Goal: Transaction & Acquisition: Purchase product/service

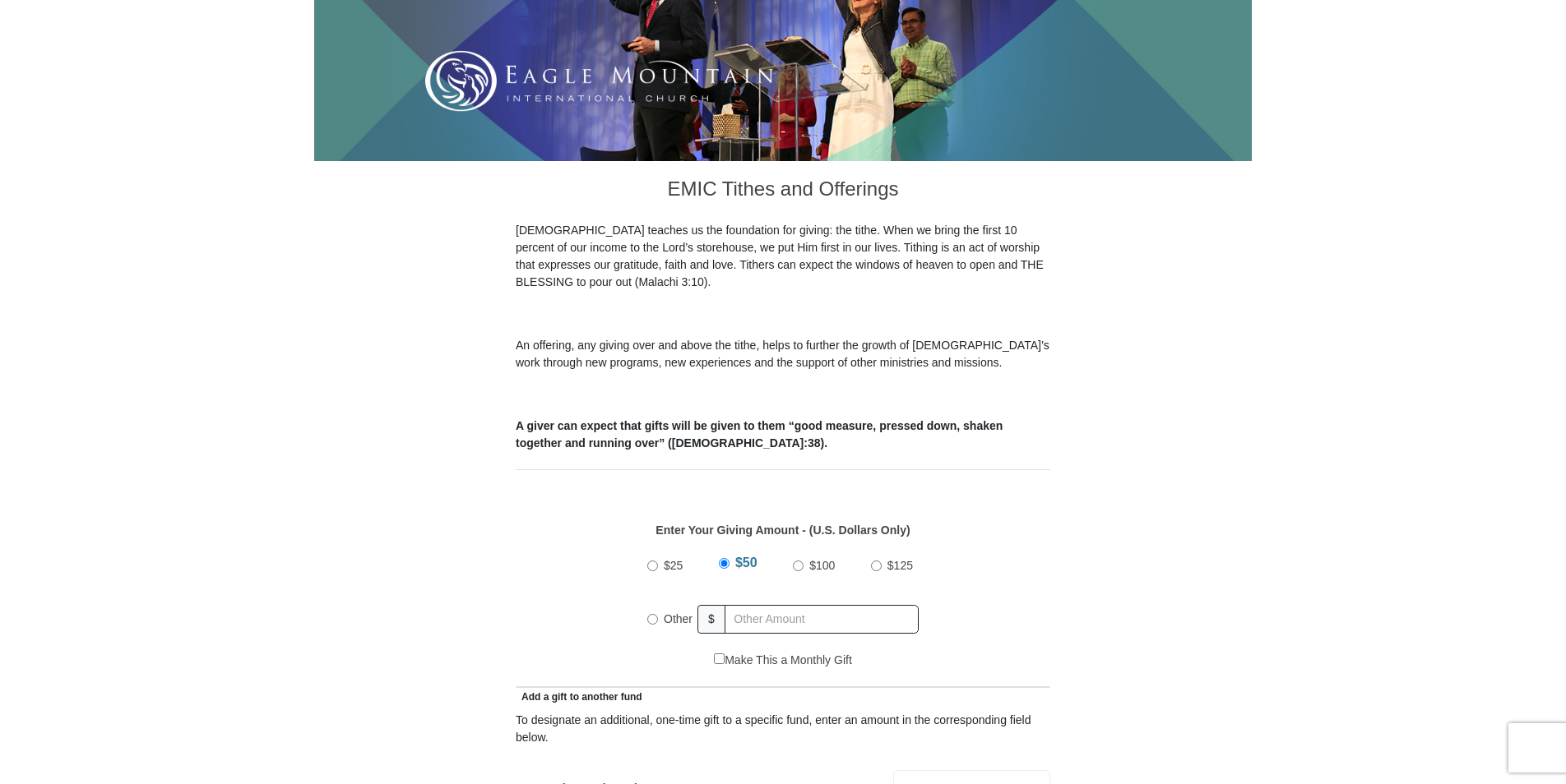
scroll to position [329, 0]
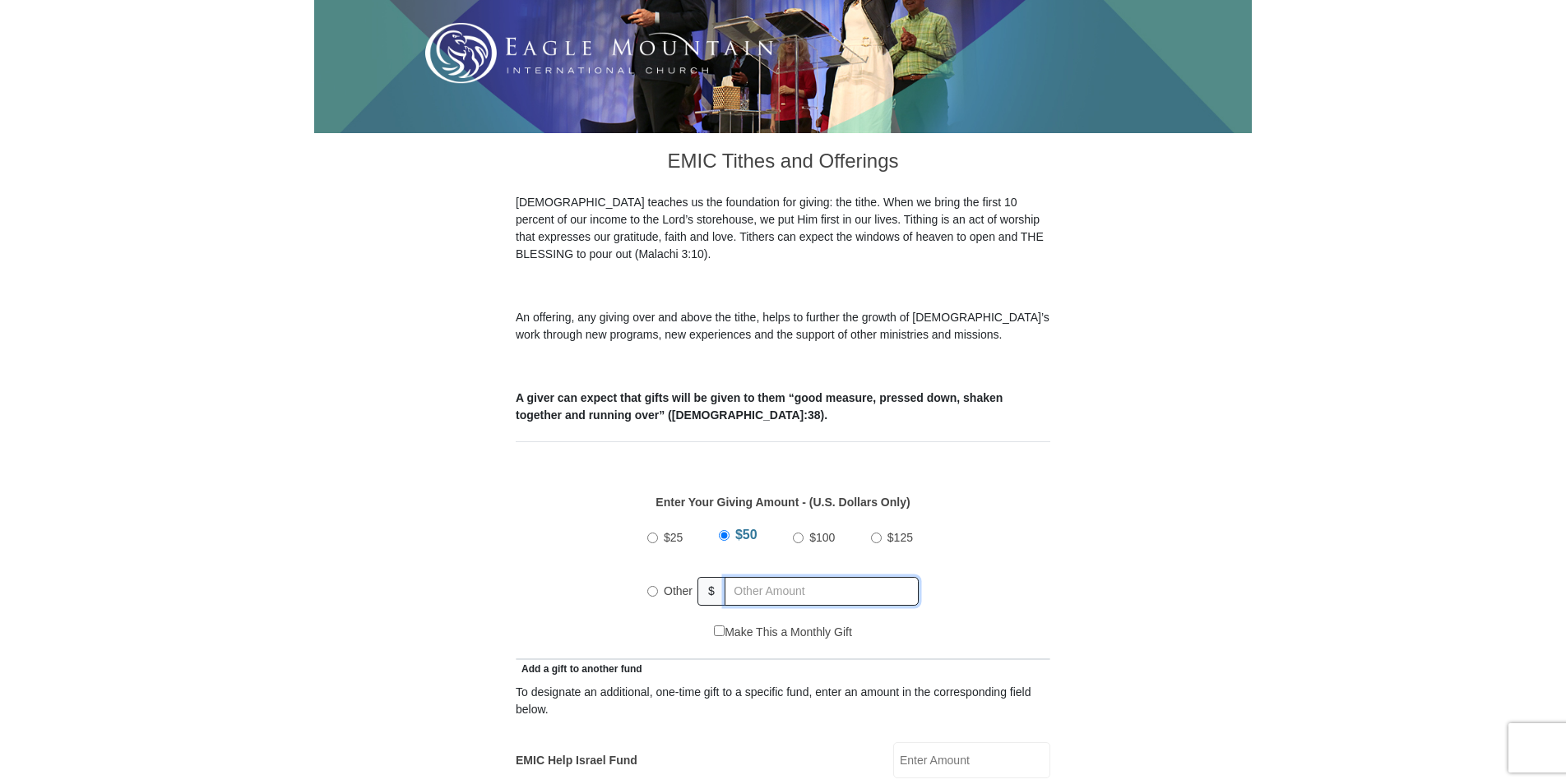
radio input "true"
click at [759, 577] on input "text" at bounding box center [824, 591] width 188 height 28
type input "400.00"
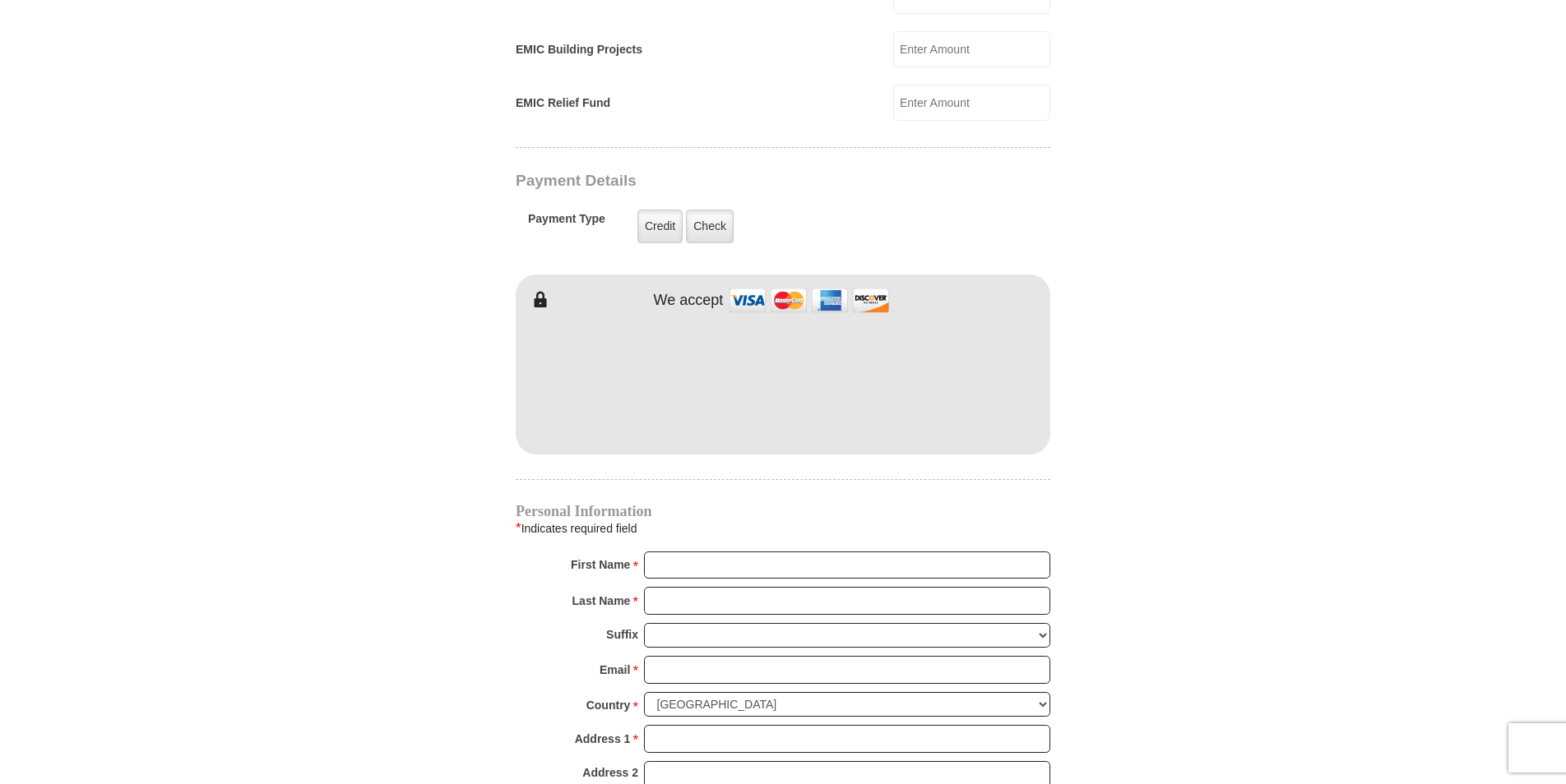
scroll to position [1150, 0]
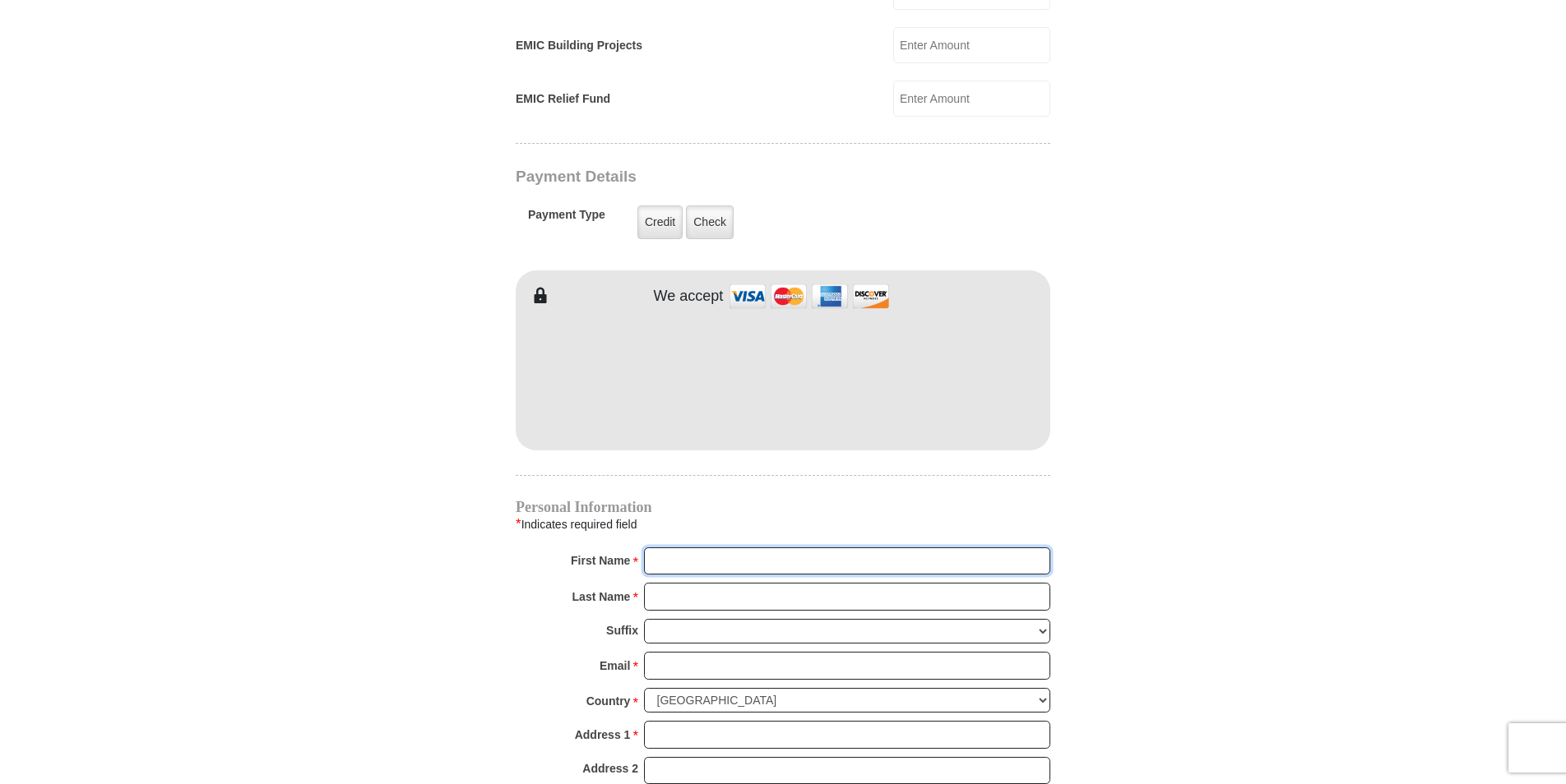
click at [782, 547] on input "First Name *" at bounding box center [847, 561] width 406 height 28
type input "[PERSON_NAME]"
type input "Ngole"
type input "[EMAIL_ADDRESS][DOMAIN_NAME]"
type input "[STREET_ADDRESS][PERSON_NAME]"
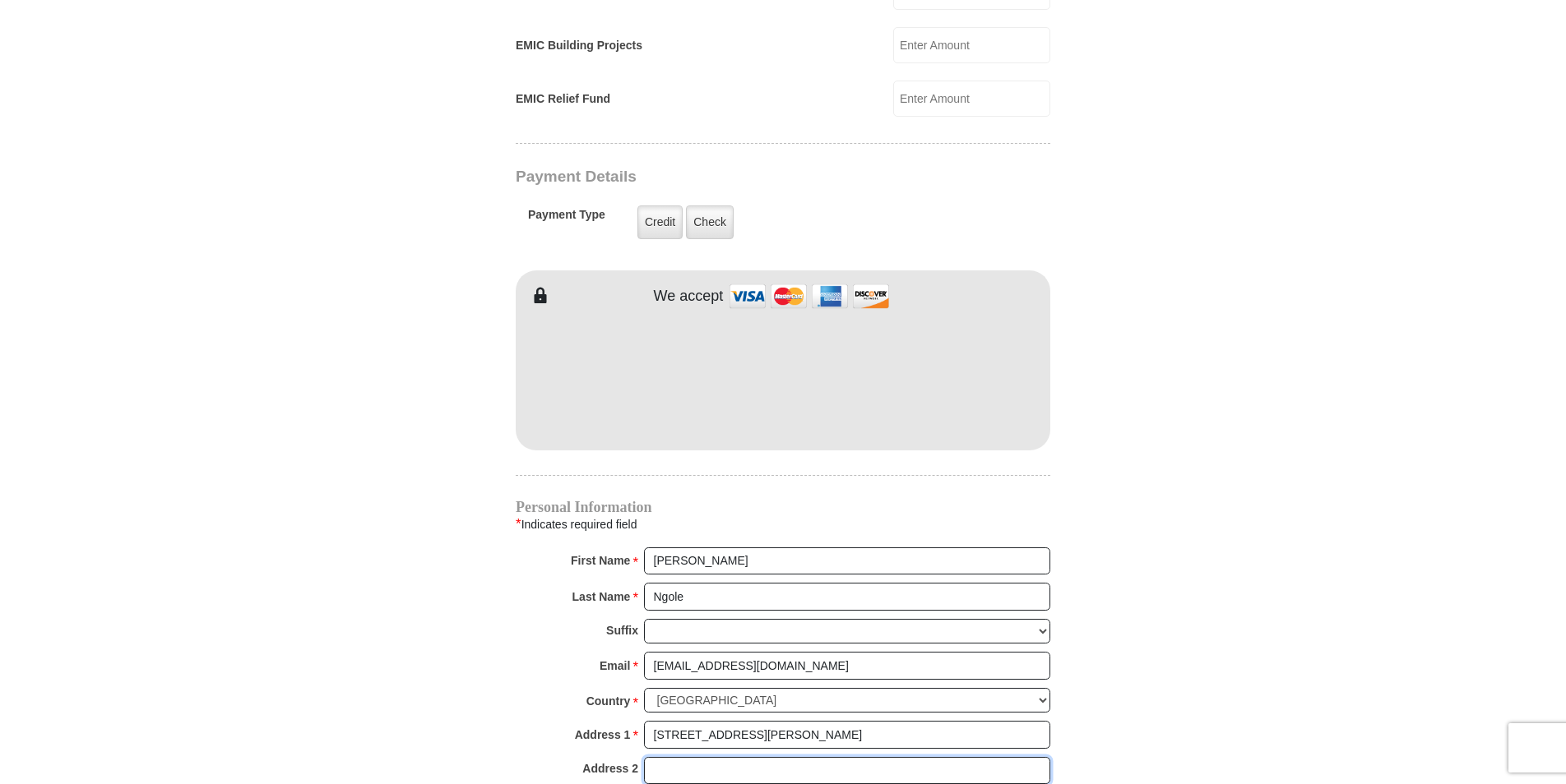
type input "328"
type input "Haslet"
select select "[GEOGRAPHIC_DATA]"
type input "76052"
type input "8282910035"
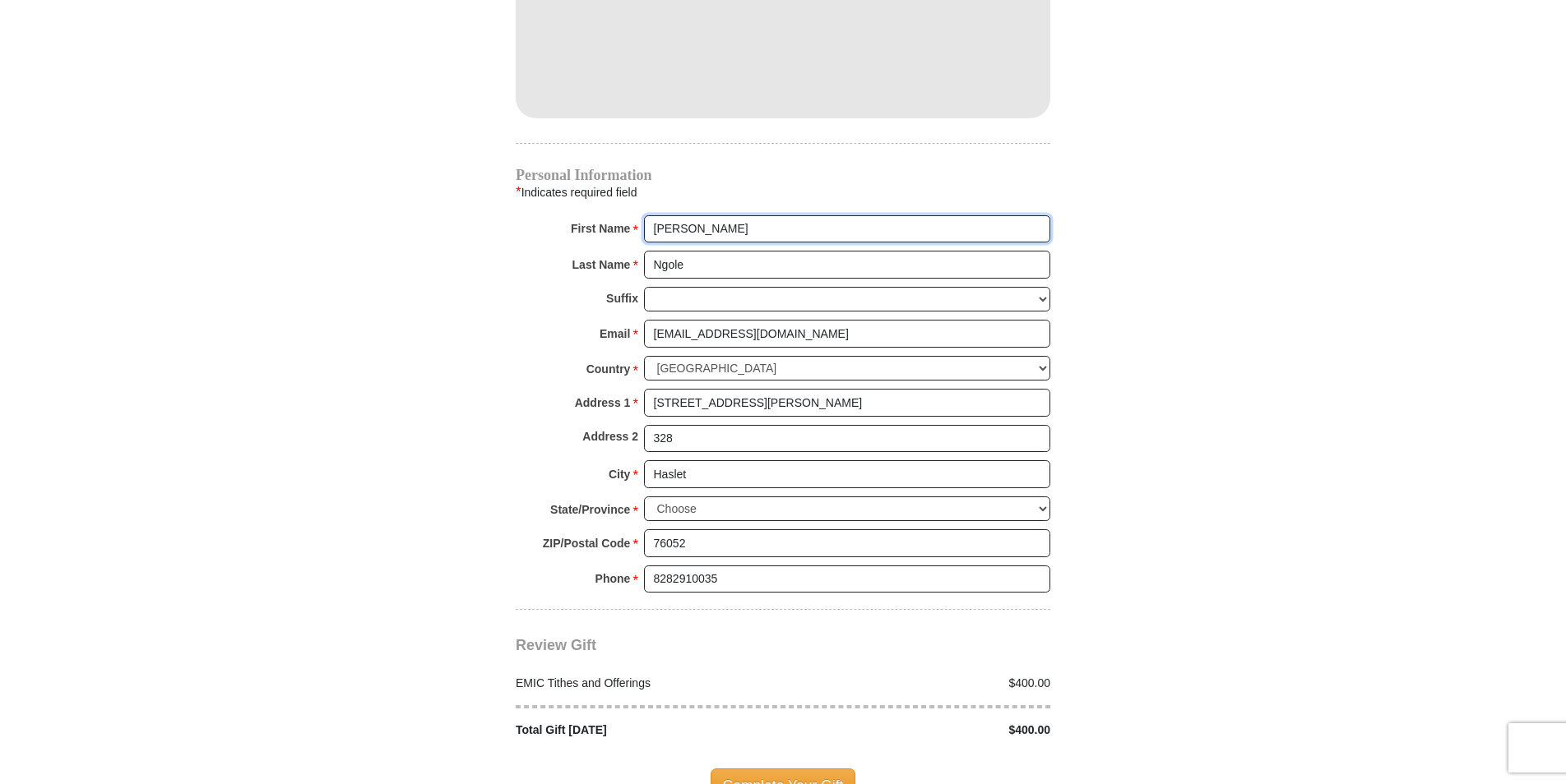
scroll to position [1726, 0]
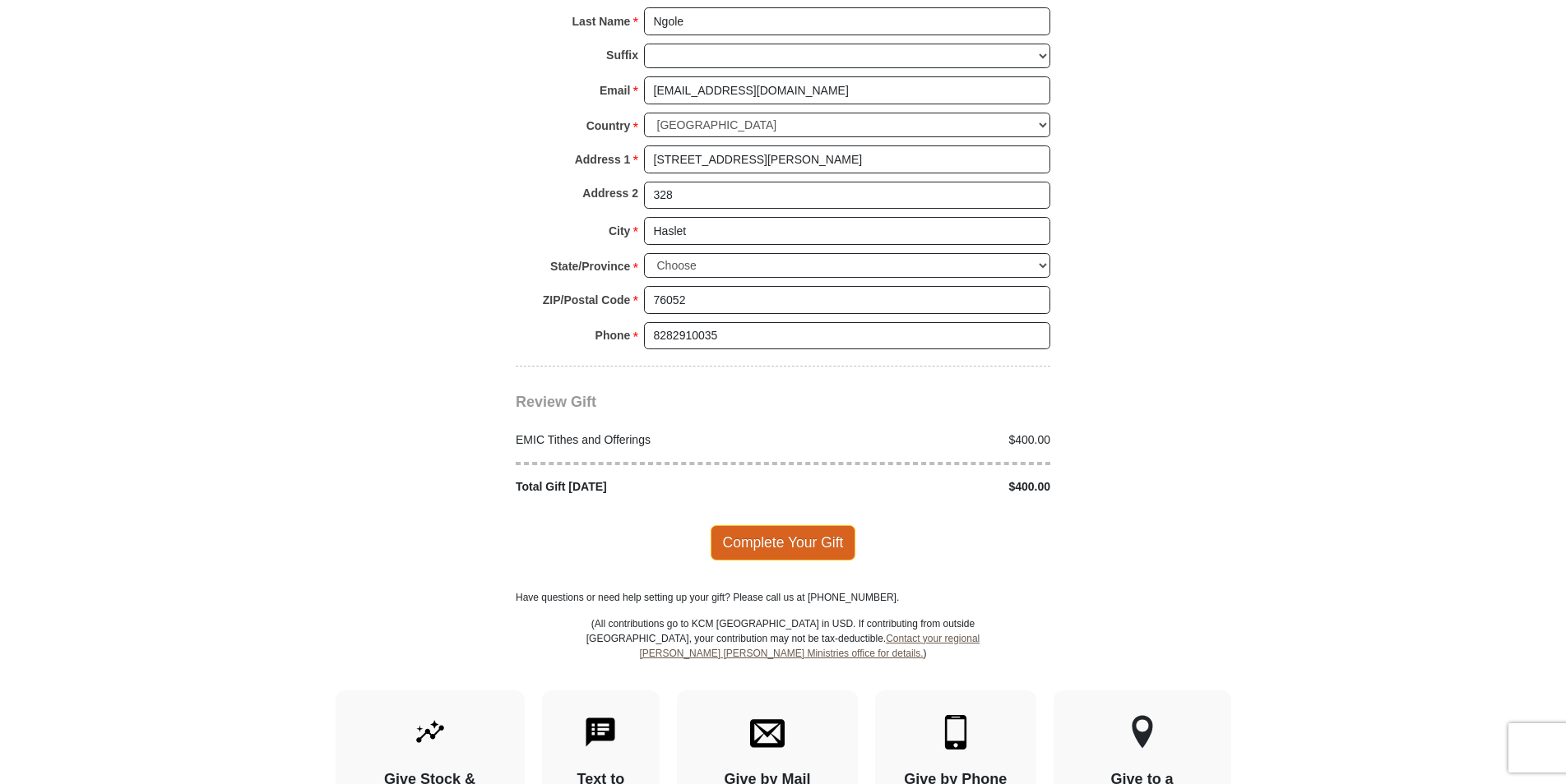
click at [826, 531] on span "Complete Your Gift" at bounding box center [783, 543] width 145 height 35
